Goal: Task Accomplishment & Management: Use online tool/utility

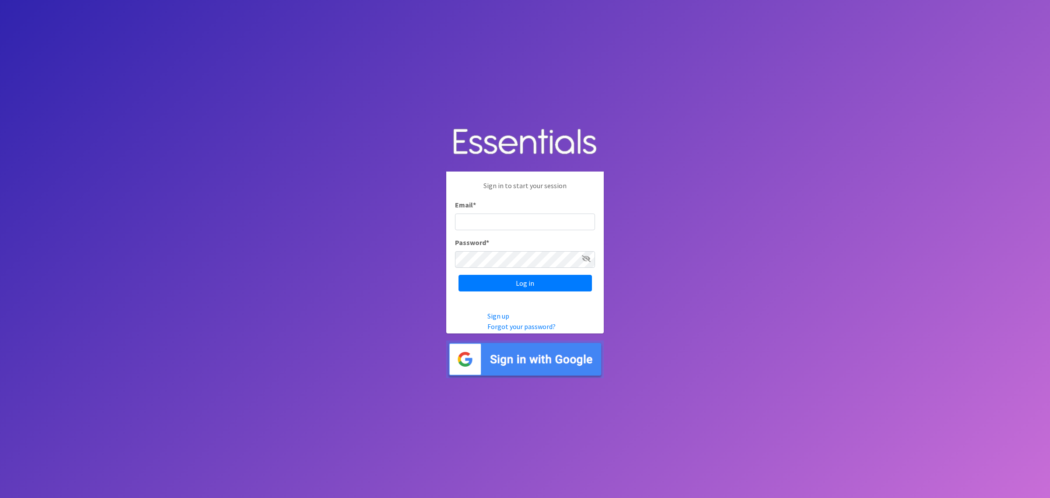
click at [485, 214] on input "Email *" at bounding box center [525, 221] width 140 height 17
type input "[PERSON_NAME][EMAIL_ADDRESS][DOMAIN_NAME]"
click at [458, 275] on input "Log in" at bounding box center [524, 283] width 133 height 17
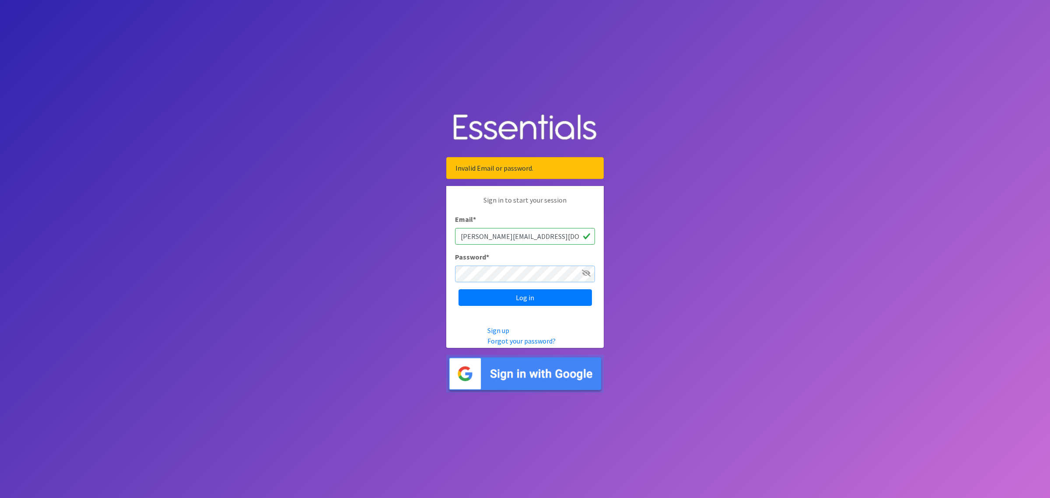
click at [458, 289] on input "Log in" at bounding box center [524, 297] width 133 height 17
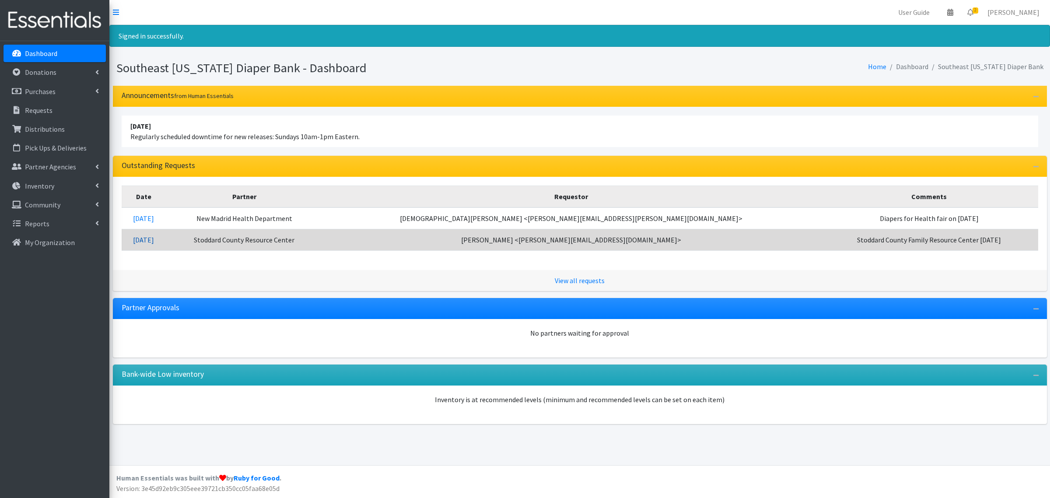
click at [152, 243] on link "[DATE]" at bounding box center [143, 239] width 21 height 9
